Goal: Task Accomplishment & Management: Manage account settings

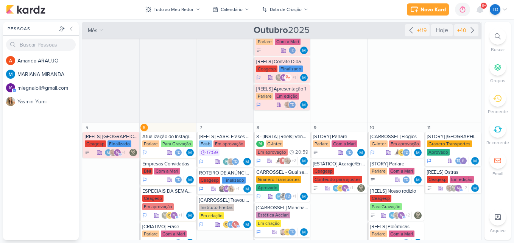
scroll to position [227, 0]
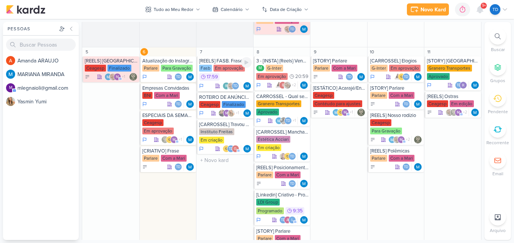
click at [227, 74] on div "Fasb Em aprovação 17:59" at bounding box center [225, 73] width 53 height 17
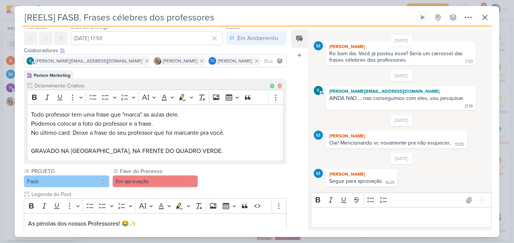
scroll to position [194, 0]
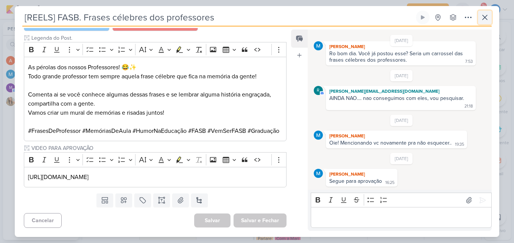
click at [480, 23] on button at bounding box center [485, 18] width 14 height 14
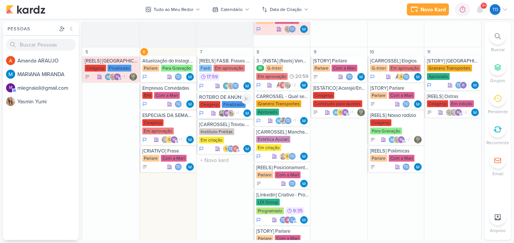
click at [230, 100] on div "ROTEIRO DE ANÚNCIOS" at bounding box center [225, 97] width 53 height 6
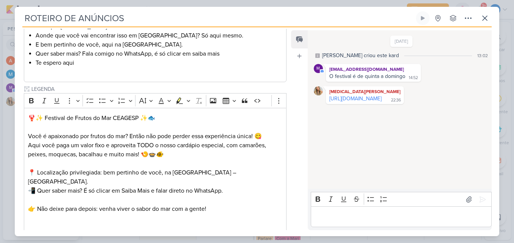
scroll to position [325, 0]
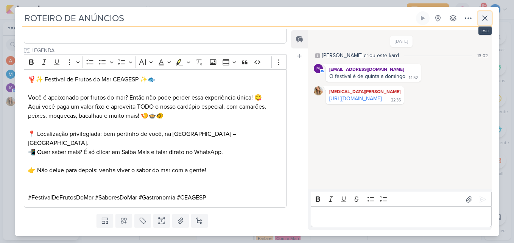
click at [484, 13] on button at bounding box center [485, 18] width 14 height 14
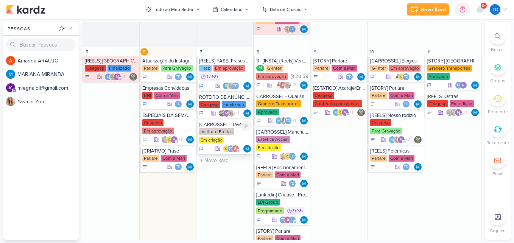
click at [223, 138] on div "Em criação" at bounding box center [211, 140] width 25 height 7
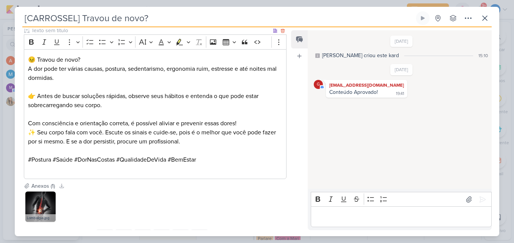
scroll to position [587, 0]
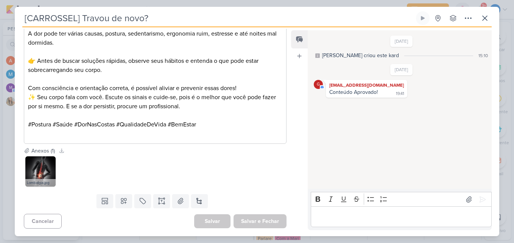
click at [477, 18] on div "[CARROSSEL] Travou de novo? Criado por MARIANA nenhum grupo disponível" at bounding box center [257, 19] width 470 height 16
click at [481, 19] on icon at bounding box center [485, 18] width 9 height 9
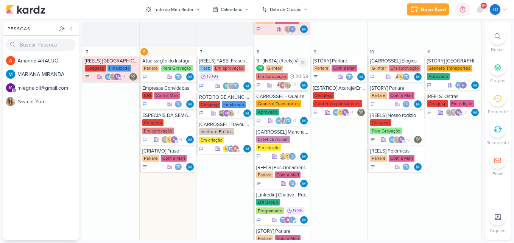
click at [290, 70] on div "M G-Inter Em aprovação 20:59" at bounding box center [282, 73] width 53 height 16
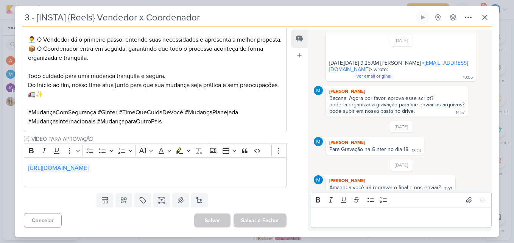
scroll to position [599, 0]
click at [485, 17] on icon at bounding box center [485, 17] width 5 height 5
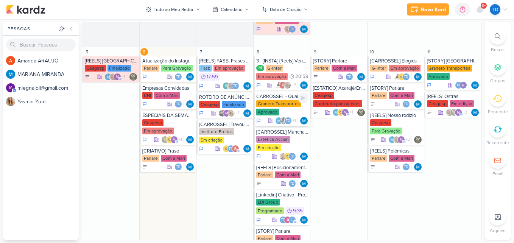
click at [283, 102] on div "Granero Transportes" at bounding box center [278, 103] width 45 height 7
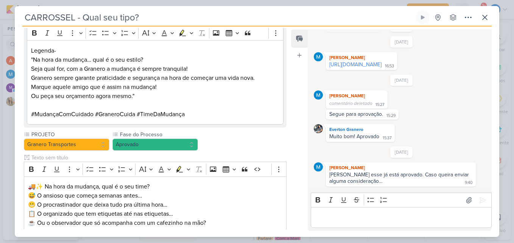
scroll to position [720, 0]
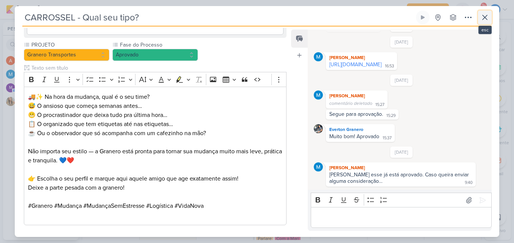
click at [486, 18] on icon at bounding box center [485, 17] width 5 height 5
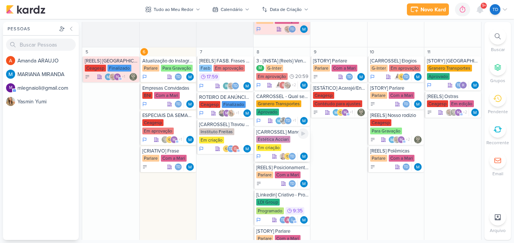
click at [279, 146] on div "Em criação" at bounding box center [268, 147] width 25 height 7
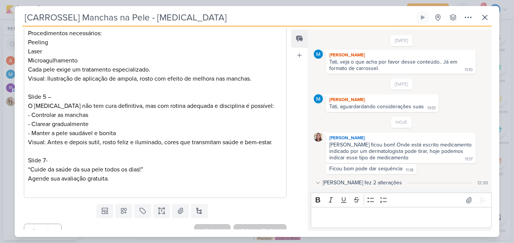
scroll to position [484, 0]
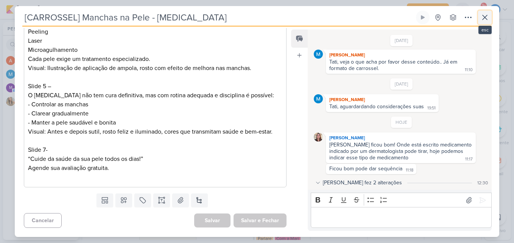
click at [481, 23] on button at bounding box center [485, 18] width 14 height 14
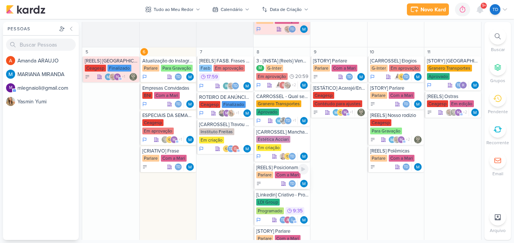
click at [272, 181] on div "Td" at bounding box center [282, 184] width 53 height 8
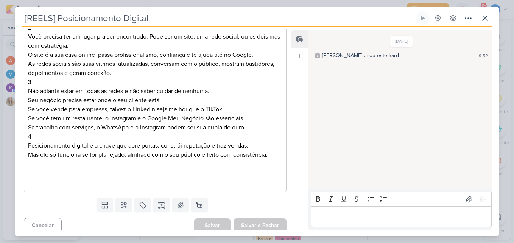
scroll to position [251, 0]
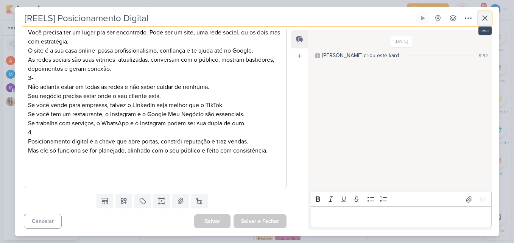
click at [481, 18] on icon at bounding box center [485, 18] width 9 height 9
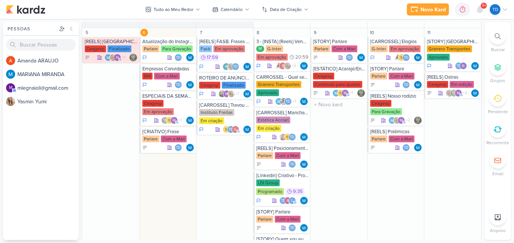
scroll to position [265, 0]
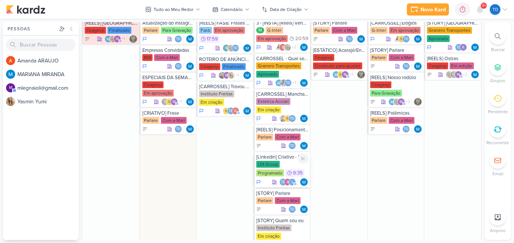
click at [287, 162] on div "LDI Group Programado 9:35" at bounding box center [282, 169] width 53 height 17
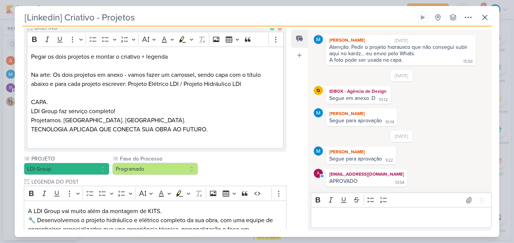
scroll to position [0, 0]
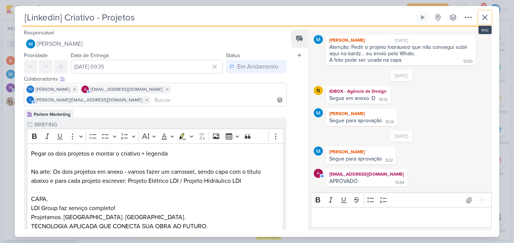
click at [486, 19] on icon at bounding box center [485, 17] width 9 height 9
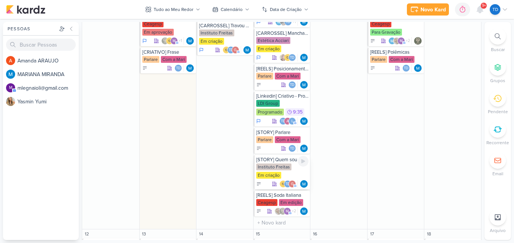
scroll to position [341, 0]
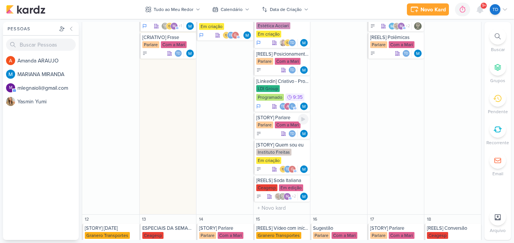
click at [284, 120] on div "[STORY] Parlare" at bounding box center [282, 118] width 53 height 6
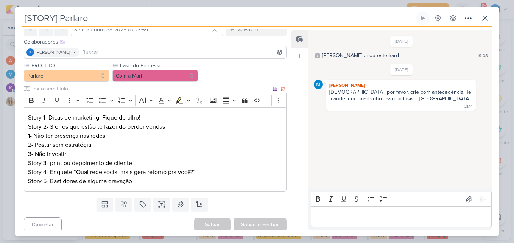
scroll to position [41, 0]
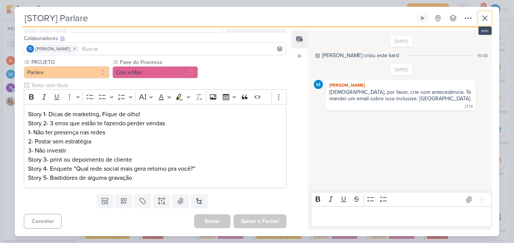
click at [488, 18] on icon at bounding box center [485, 18] width 9 height 9
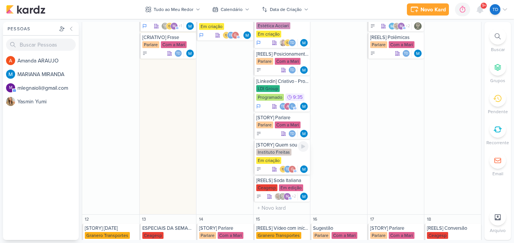
click at [286, 154] on div "Instituto Freitas" at bounding box center [273, 152] width 35 height 7
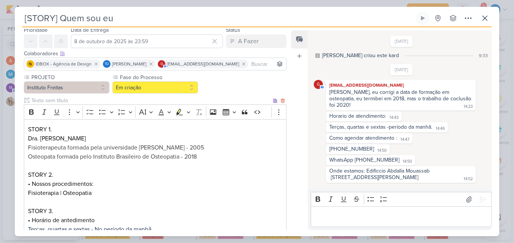
scroll to position [0, 0]
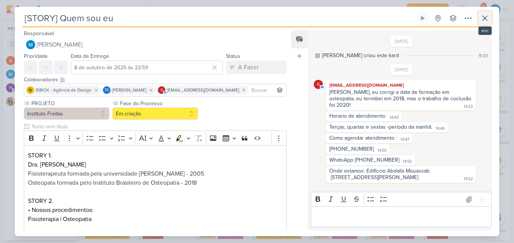
click at [486, 19] on icon at bounding box center [485, 18] width 5 height 5
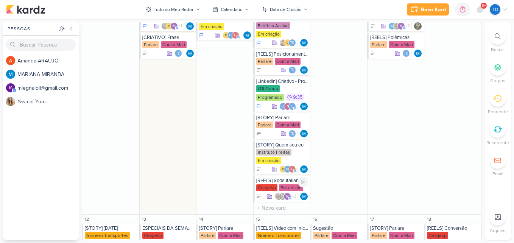
click at [288, 181] on div "[REELS] Soda Italiana" at bounding box center [282, 181] width 53 height 6
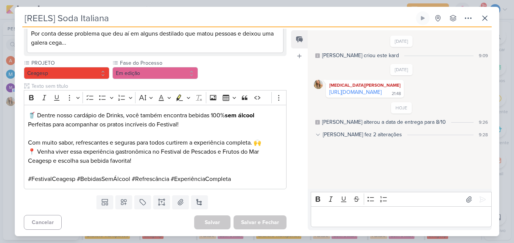
scroll to position [140, 0]
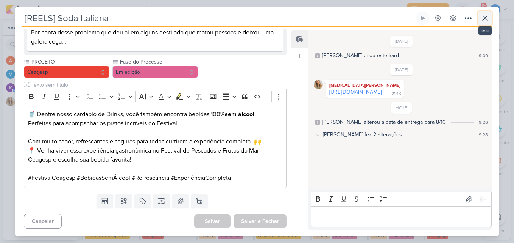
click at [490, 23] on button at bounding box center [485, 18] width 14 height 14
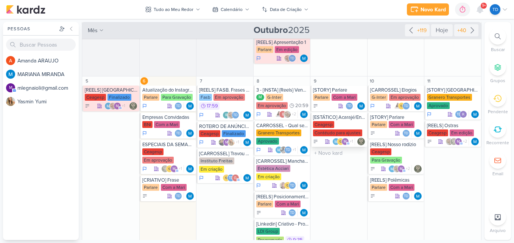
scroll to position [189, 0]
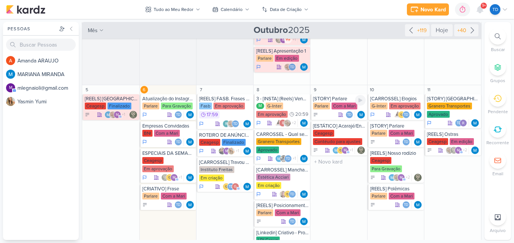
click at [323, 108] on div "Parlare" at bounding box center [321, 106] width 17 height 7
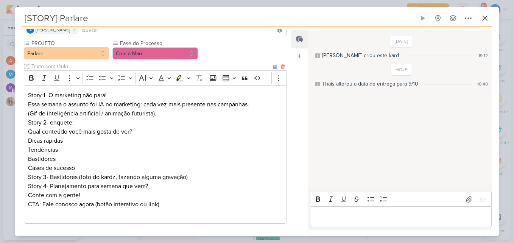
scroll to position [0, 0]
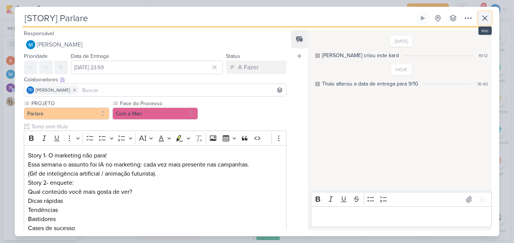
click at [484, 17] on icon at bounding box center [485, 18] width 5 height 5
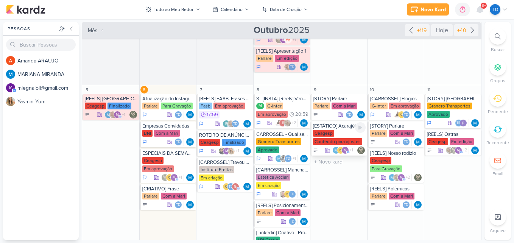
click at [339, 137] on div "Ceagesp Contéudo para ajustes" at bounding box center [339, 138] width 53 height 16
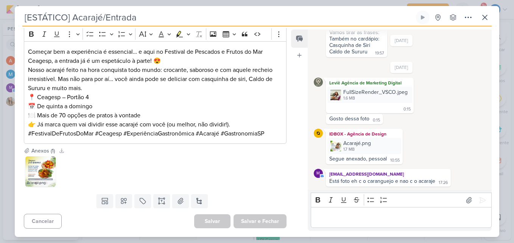
scroll to position [212, 0]
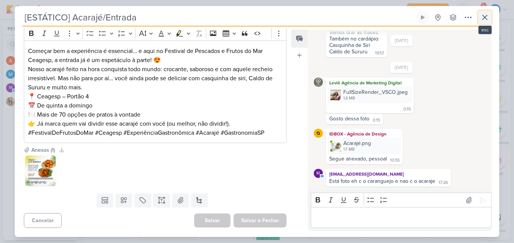
click at [487, 22] on button at bounding box center [485, 18] width 14 height 14
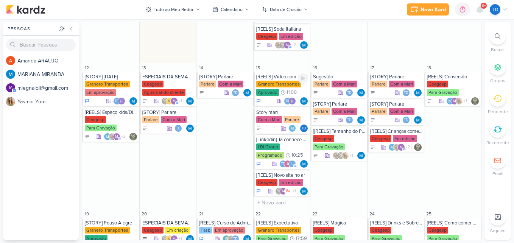
scroll to position [504, 0]
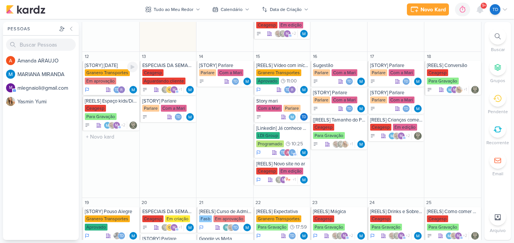
click at [113, 72] on div "Granero Transportes" at bounding box center [107, 72] width 45 height 7
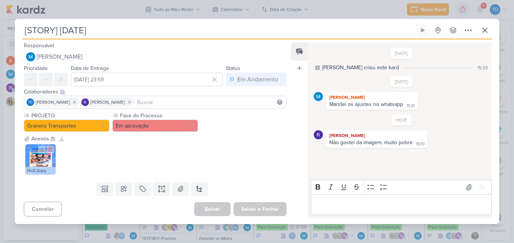
click at [34, 161] on img at bounding box center [40, 159] width 30 height 30
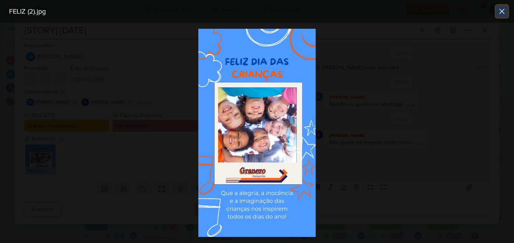
click at [501, 14] on icon at bounding box center [502, 11] width 9 height 9
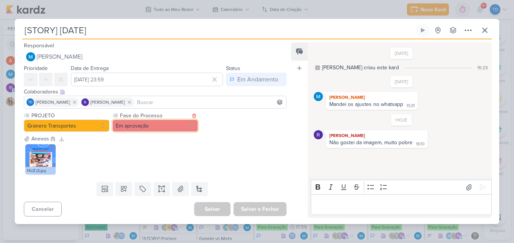
click at [179, 126] on button "Em aprovação" at bounding box center [155, 126] width 86 height 12
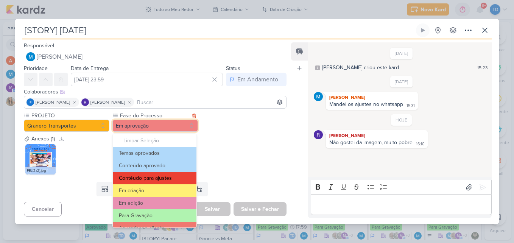
scroll to position [0, 0]
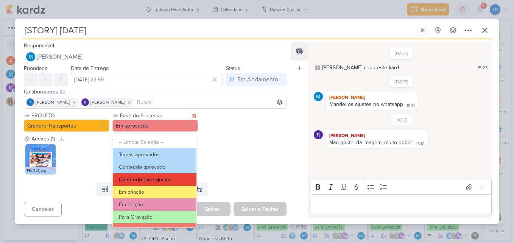
click at [161, 178] on button "Contéudo para ajustes" at bounding box center [155, 179] width 84 height 12
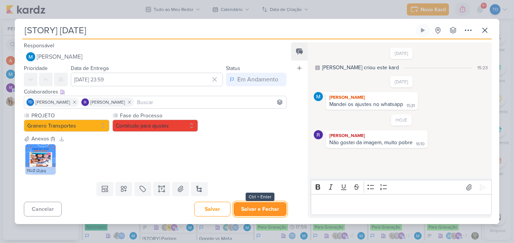
click at [270, 206] on button "Salvar e Fechar" at bounding box center [260, 209] width 53 height 14
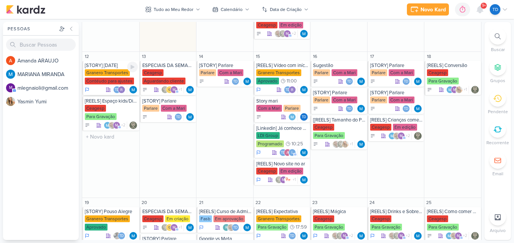
click at [96, 73] on div "Granero Transportes" at bounding box center [107, 72] width 45 height 7
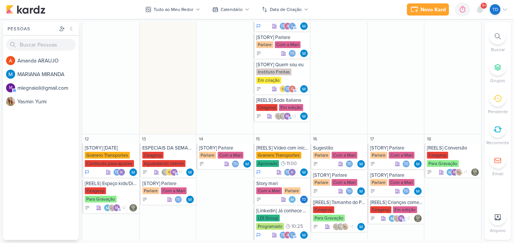
scroll to position [454, 0]
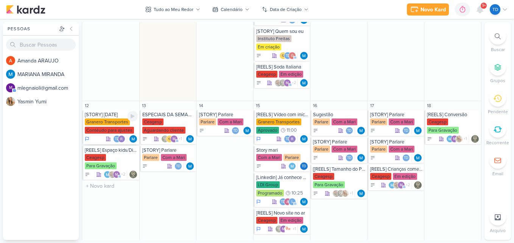
click at [119, 124] on div "Granero Transportes" at bounding box center [107, 122] width 45 height 7
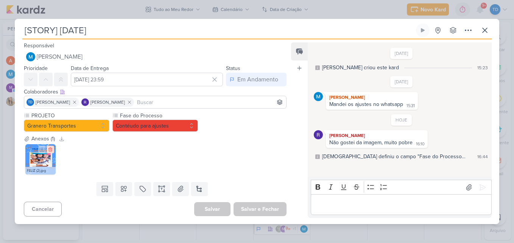
click at [53, 150] on icon at bounding box center [50, 149] width 5 height 5
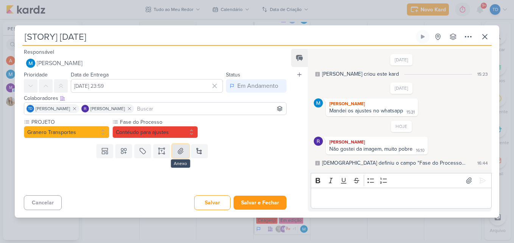
click at [178, 152] on icon at bounding box center [180, 151] width 5 height 6
click at [190, 130] on button "Contéudo para ajustes" at bounding box center [155, 132] width 86 height 12
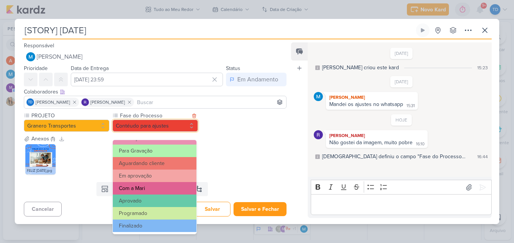
scroll to position [73, 0]
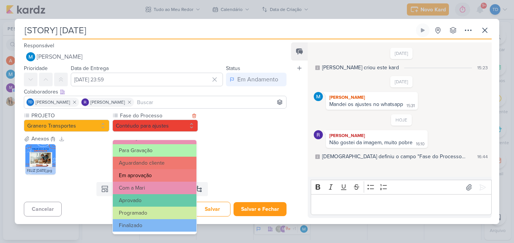
click at [167, 175] on button "Em aprovação" at bounding box center [155, 175] width 84 height 12
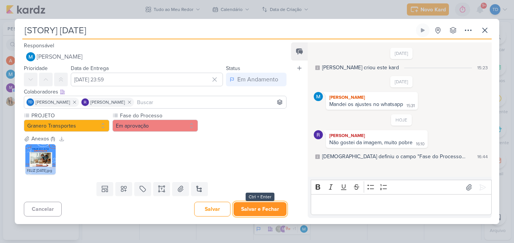
click at [247, 207] on button "Salvar e Fechar" at bounding box center [260, 209] width 53 height 14
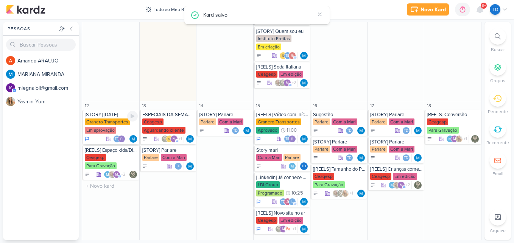
click at [99, 124] on div "Granero Transportes" at bounding box center [107, 122] width 45 height 7
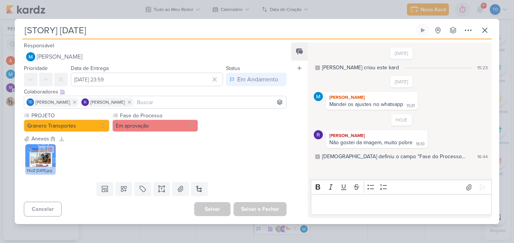
click at [45, 159] on img at bounding box center [40, 159] width 30 height 30
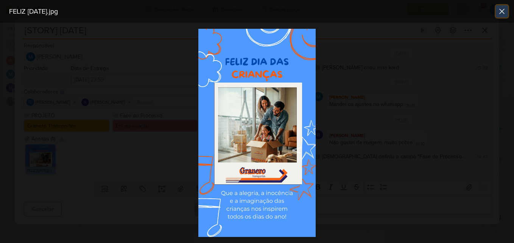
click at [501, 9] on icon at bounding box center [502, 11] width 5 height 5
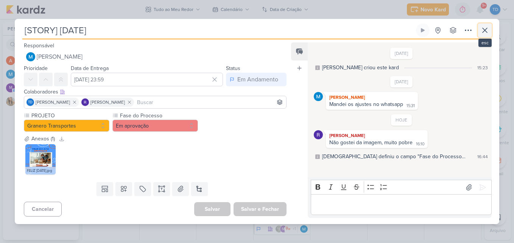
click at [489, 35] on button at bounding box center [485, 30] width 14 height 14
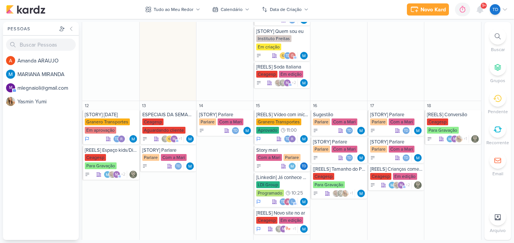
click at [486, 5] on span "9+" at bounding box center [484, 6] width 4 height 6
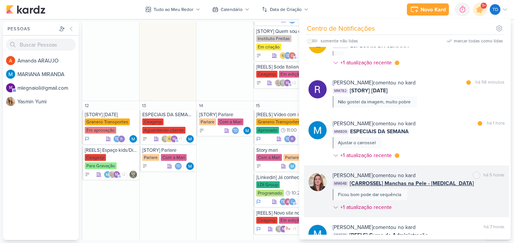
scroll to position [38, 0]
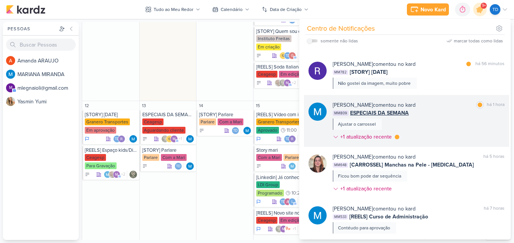
click at [445, 120] on div "MARIANA MIRANDA comentou no kard marcar como lida há 1 hora MM809 ESPECIAIS DA …" at bounding box center [419, 122] width 172 height 43
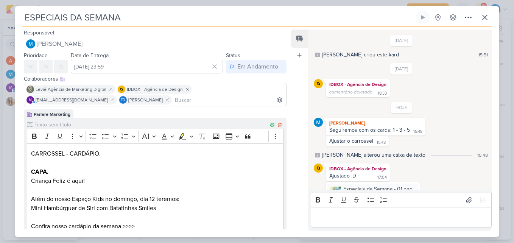
scroll to position [59, 0]
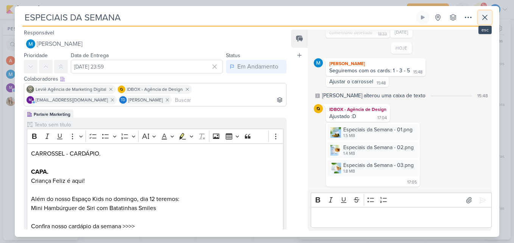
click at [491, 13] on button at bounding box center [485, 18] width 14 height 14
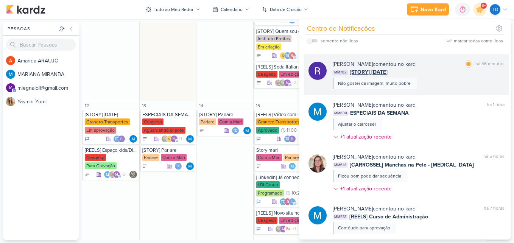
click at [454, 67] on div "Rafael Granero comentou no kard marcar como lida há 56 minutos" at bounding box center [419, 64] width 172 height 8
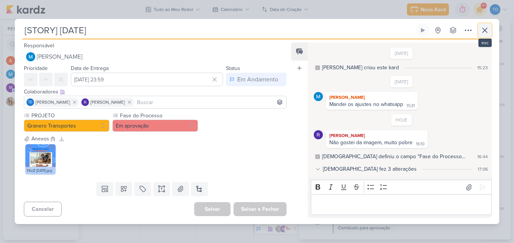
click at [481, 29] on icon at bounding box center [485, 30] width 9 height 9
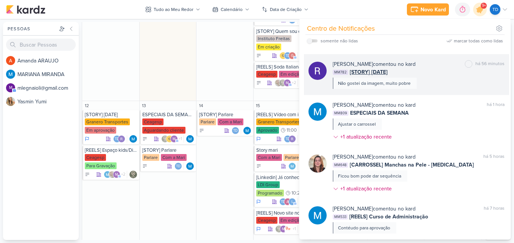
scroll to position [0, 0]
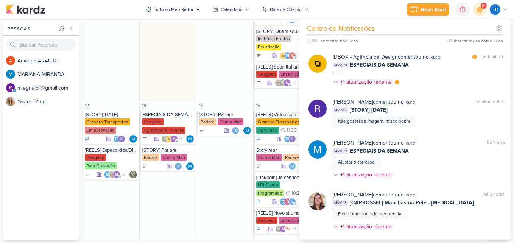
click at [443, 79] on div "IDBOX - Agência de Design comentou no kard marcar como lida há 1 minuto MM809 E…" at bounding box center [419, 71] width 172 height 36
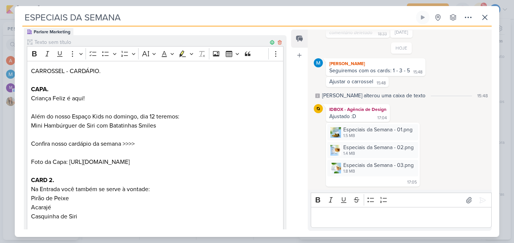
scroll to position [151, 0]
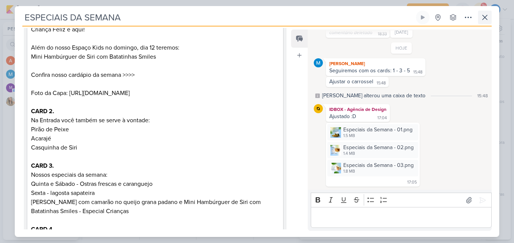
click at [492, 14] on div "ESPECIAIS DA SEMANA Criado por MARIANA nenhum grupo disponível" at bounding box center [257, 124] width 485 height 226
click at [490, 16] on button at bounding box center [485, 18] width 14 height 14
